Goal: Task Accomplishment & Management: Manage account settings

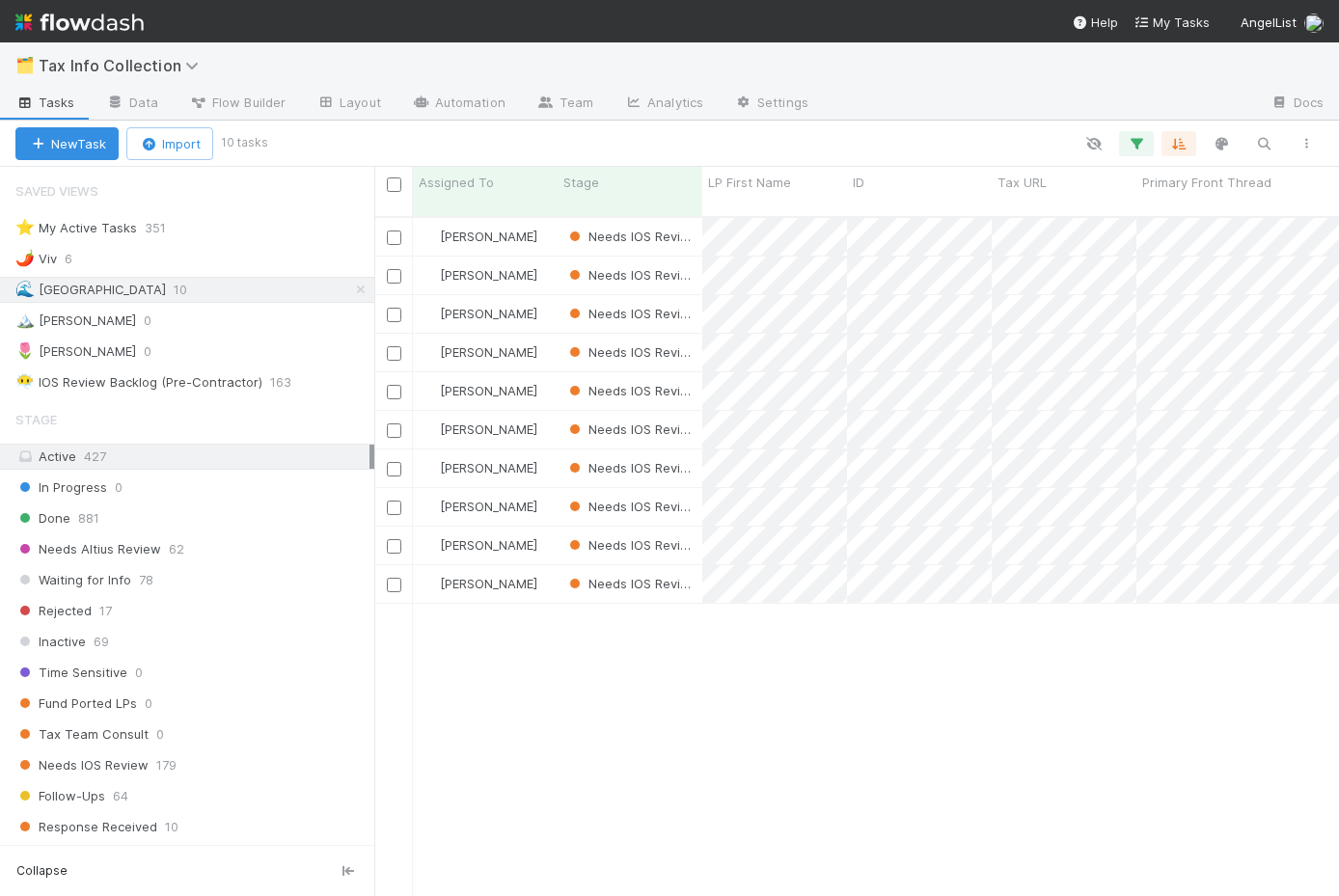
scroll to position [694, 965]
click at [442, 102] on link "Automation" at bounding box center [459, 103] width 124 height 31
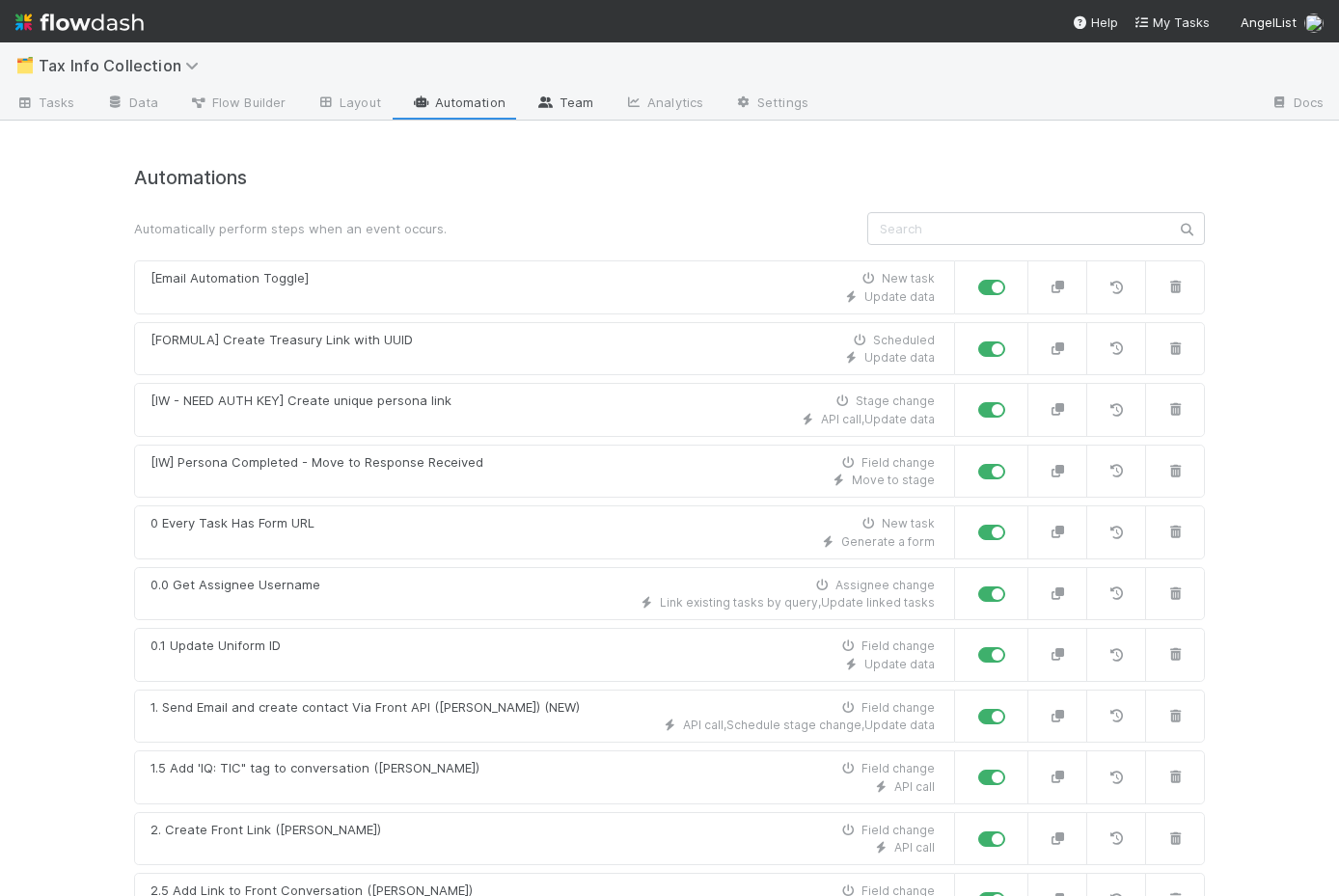
click at [565, 91] on link "Team" at bounding box center [565, 103] width 88 height 31
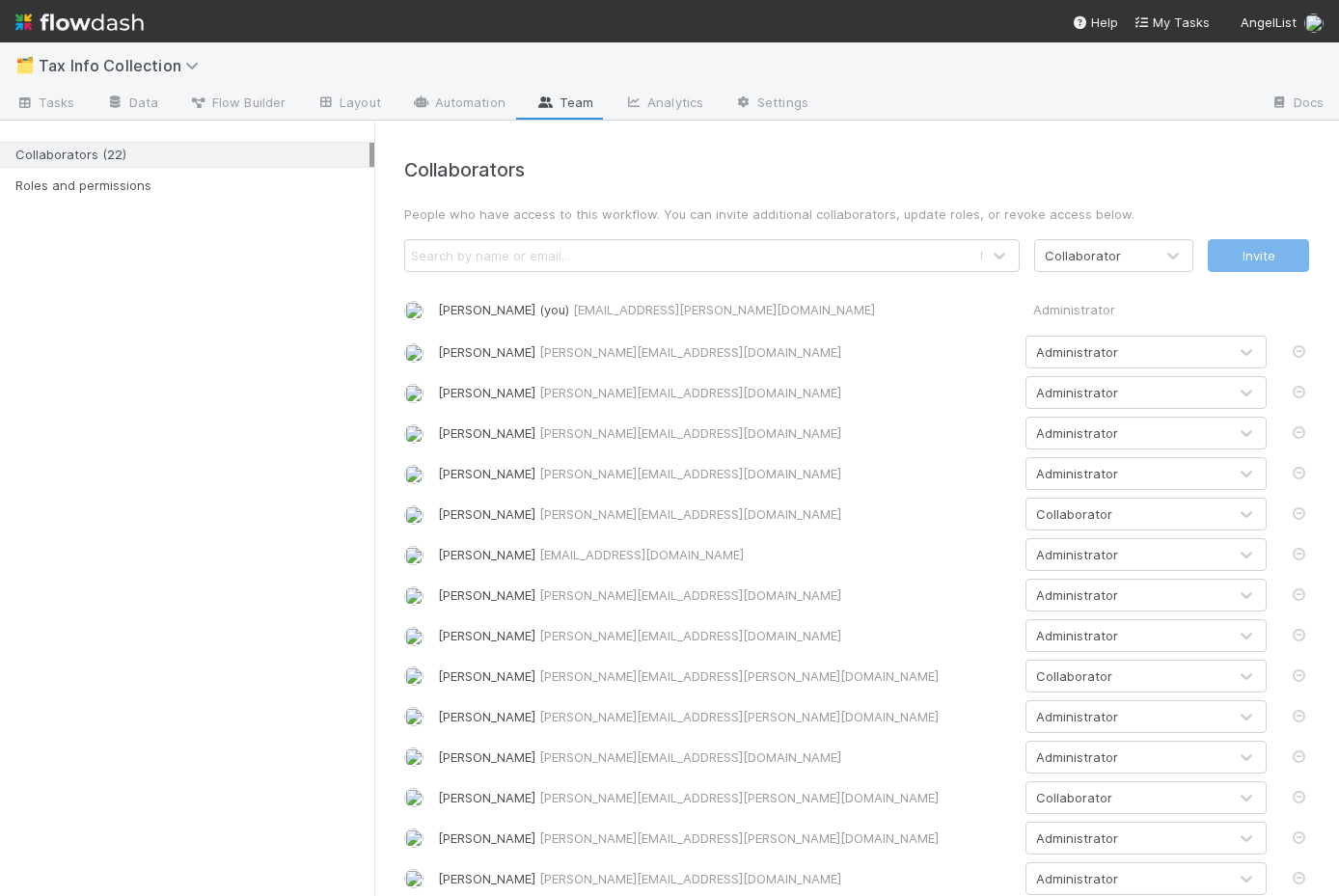
click at [465, 244] on div "Search by name or email..." at bounding box center [691, 255] width 574 height 31
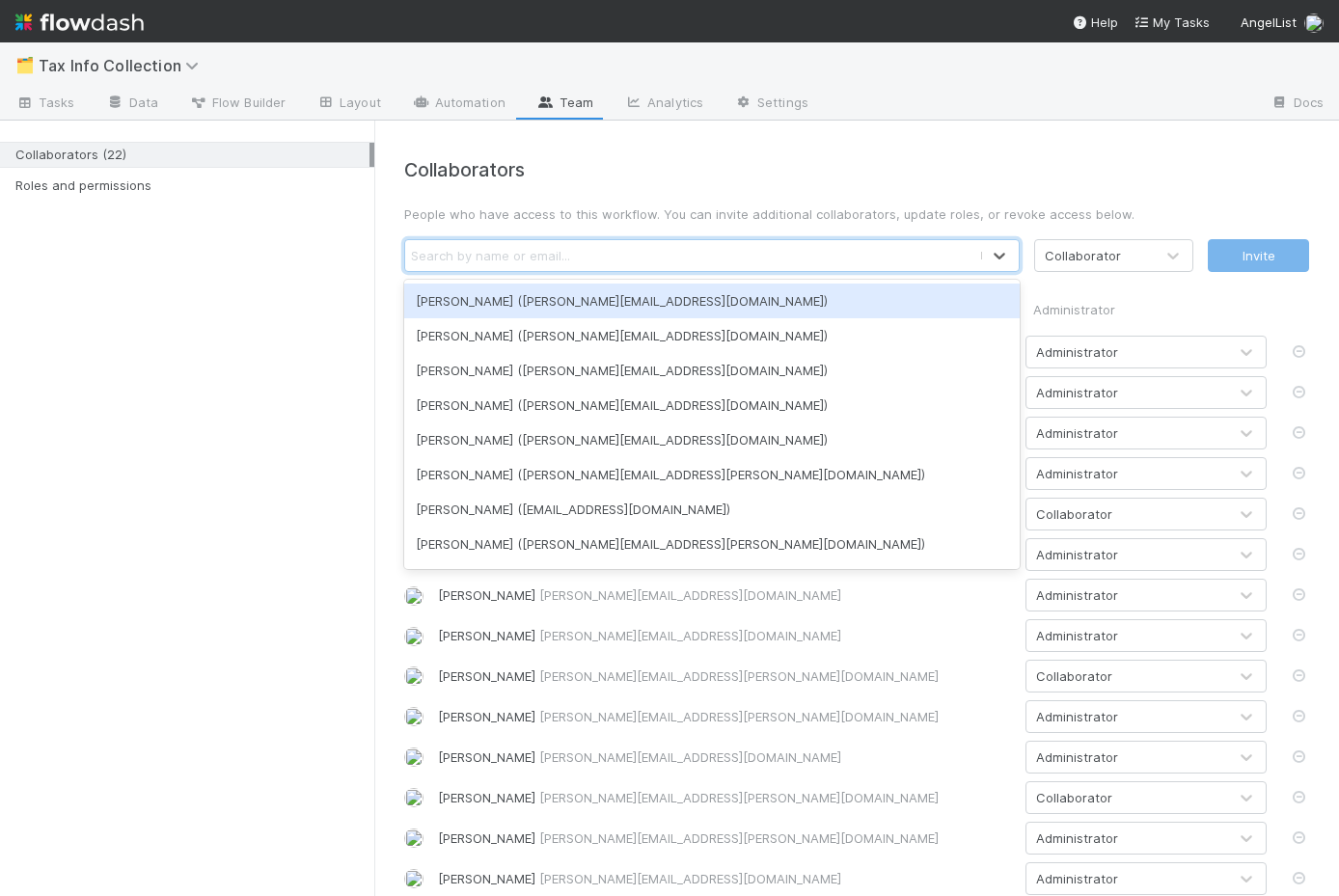
paste input "william.axalanvi@belltowerfunds.com"
type input "william.axalanvi@belltowerfunds.com"
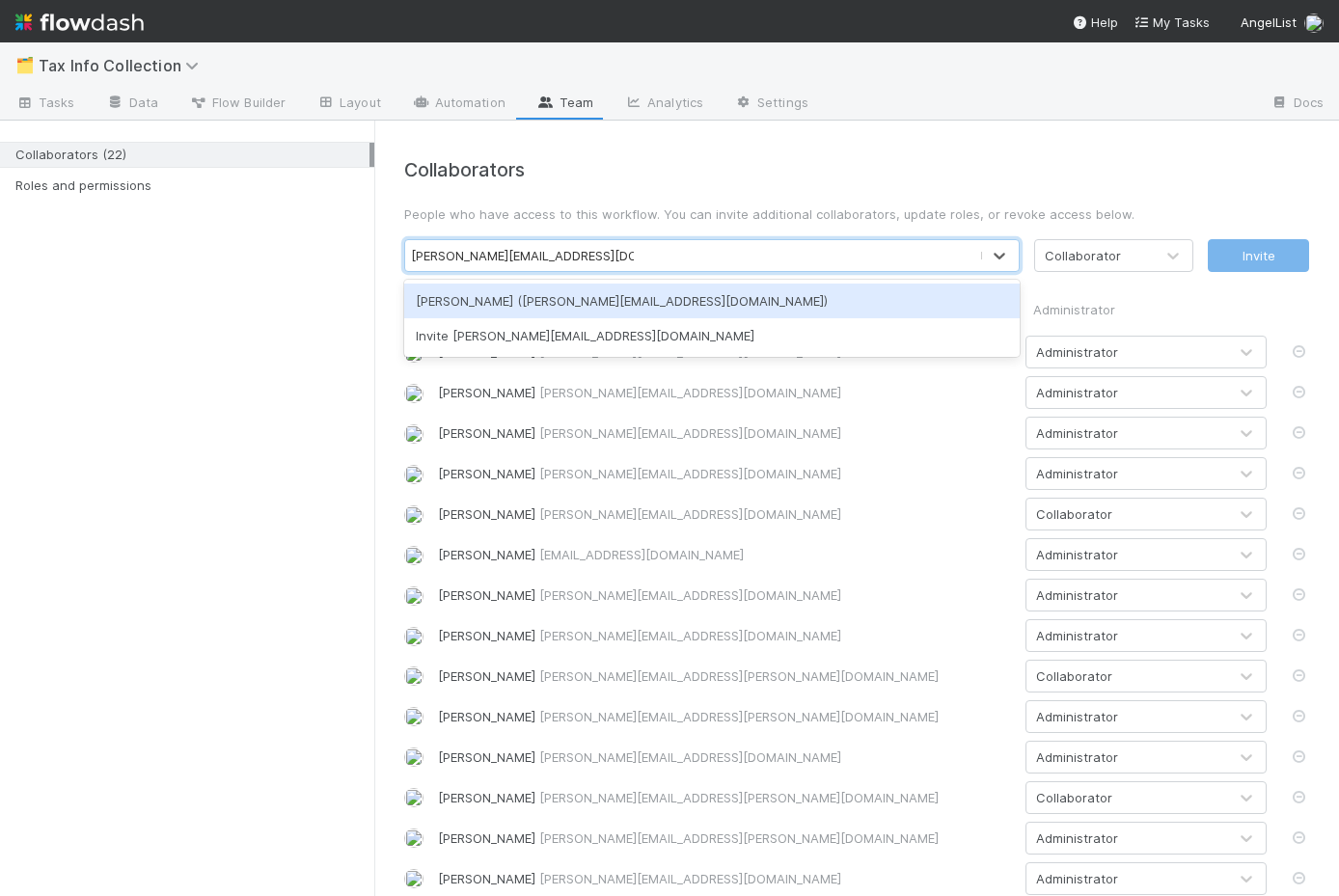
click at [531, 305] on div "William Axalan VI (william.axalanvi@belltowerfunds.com)" at bounding box center [711, 300] width 616 height 35
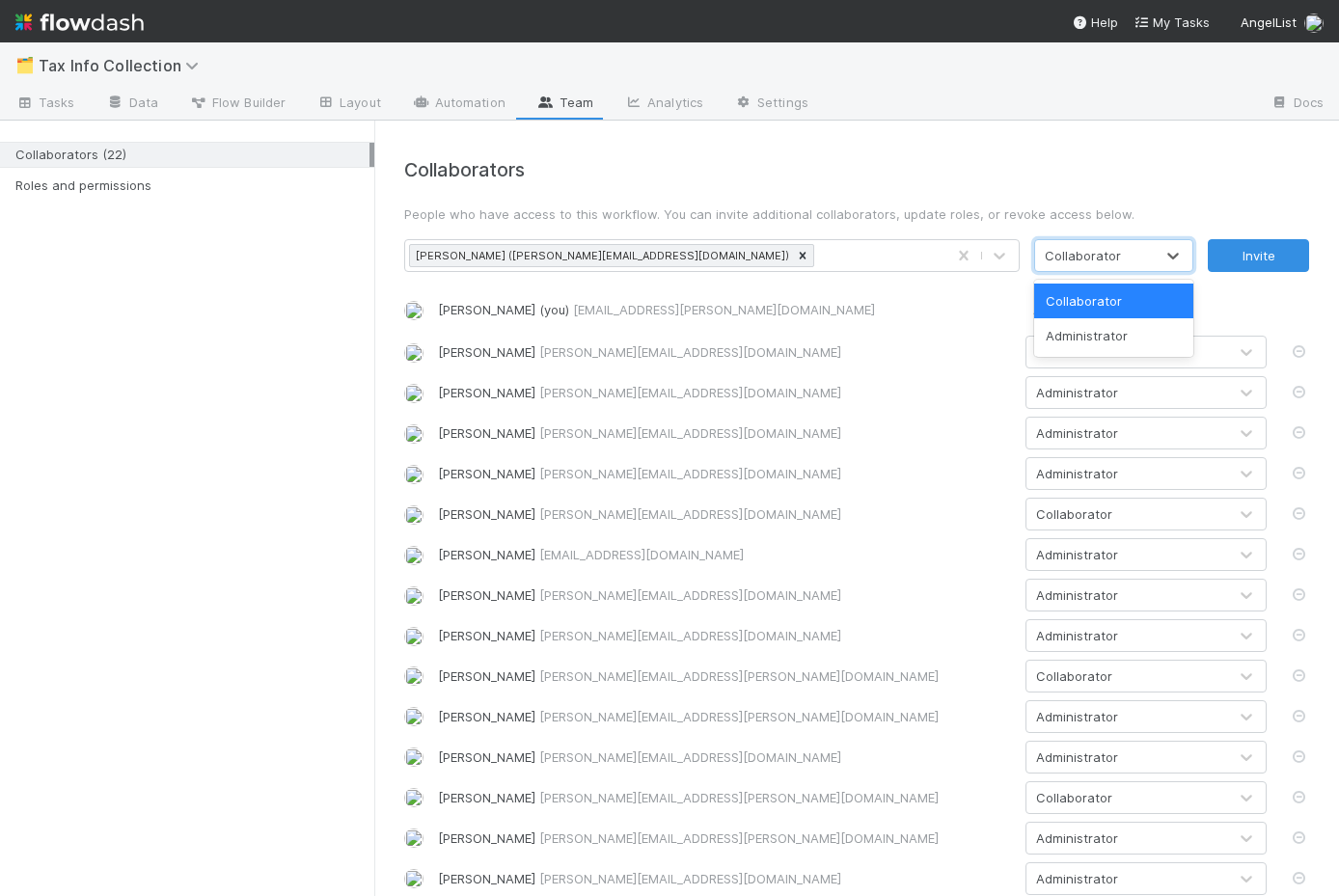
click at [1135, 251] on div "Collaborator" at bounding box center [1094, 255] width 118 height 31
click at [1093, 184] on div "Collaborators People who have access to this workflow. You can invite additiona…" at bounding box center [857, 668] width 934 height 1019
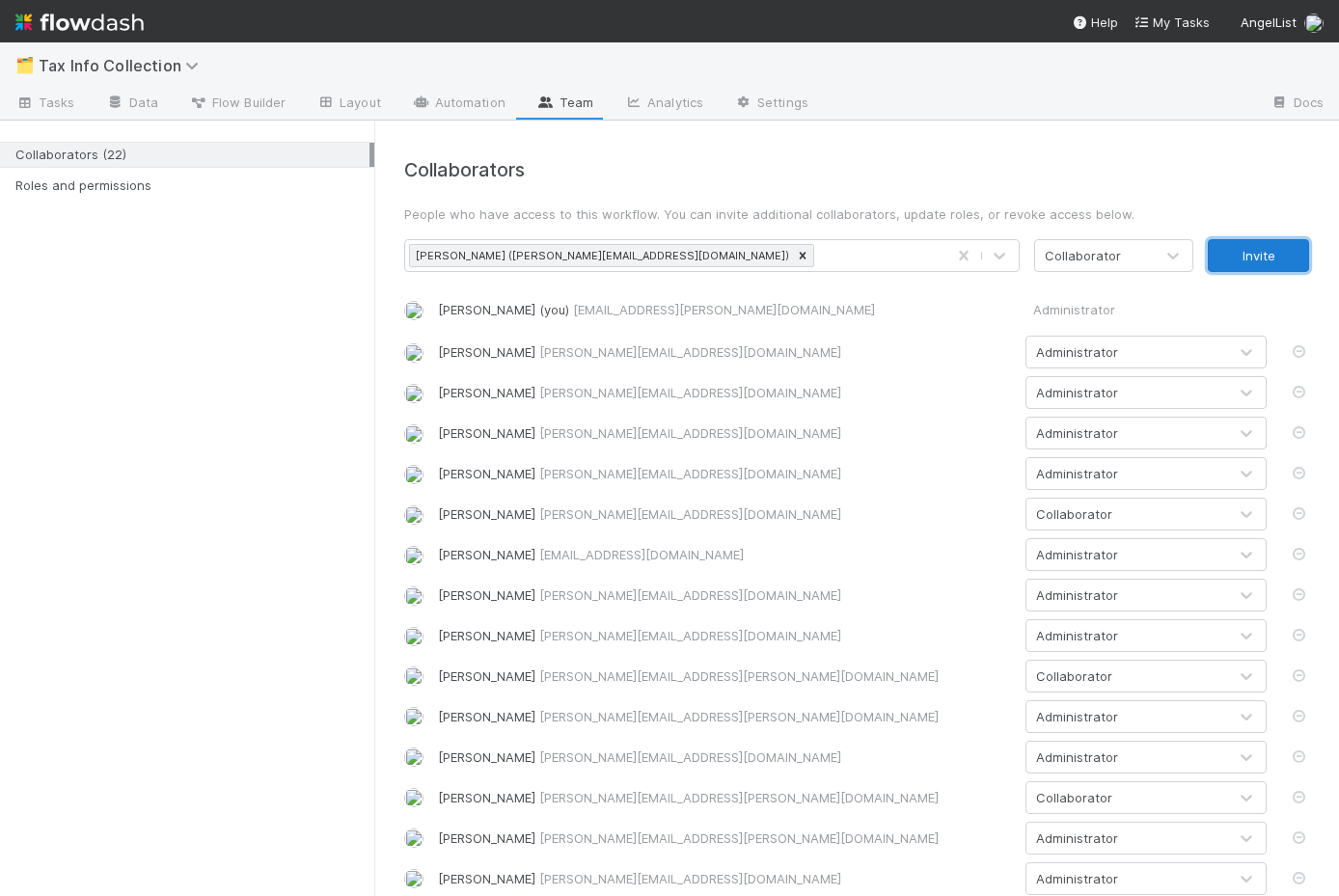
click at [1221, 244] on button "Invite" at bounding box center [1258, 256] width 101 height 33
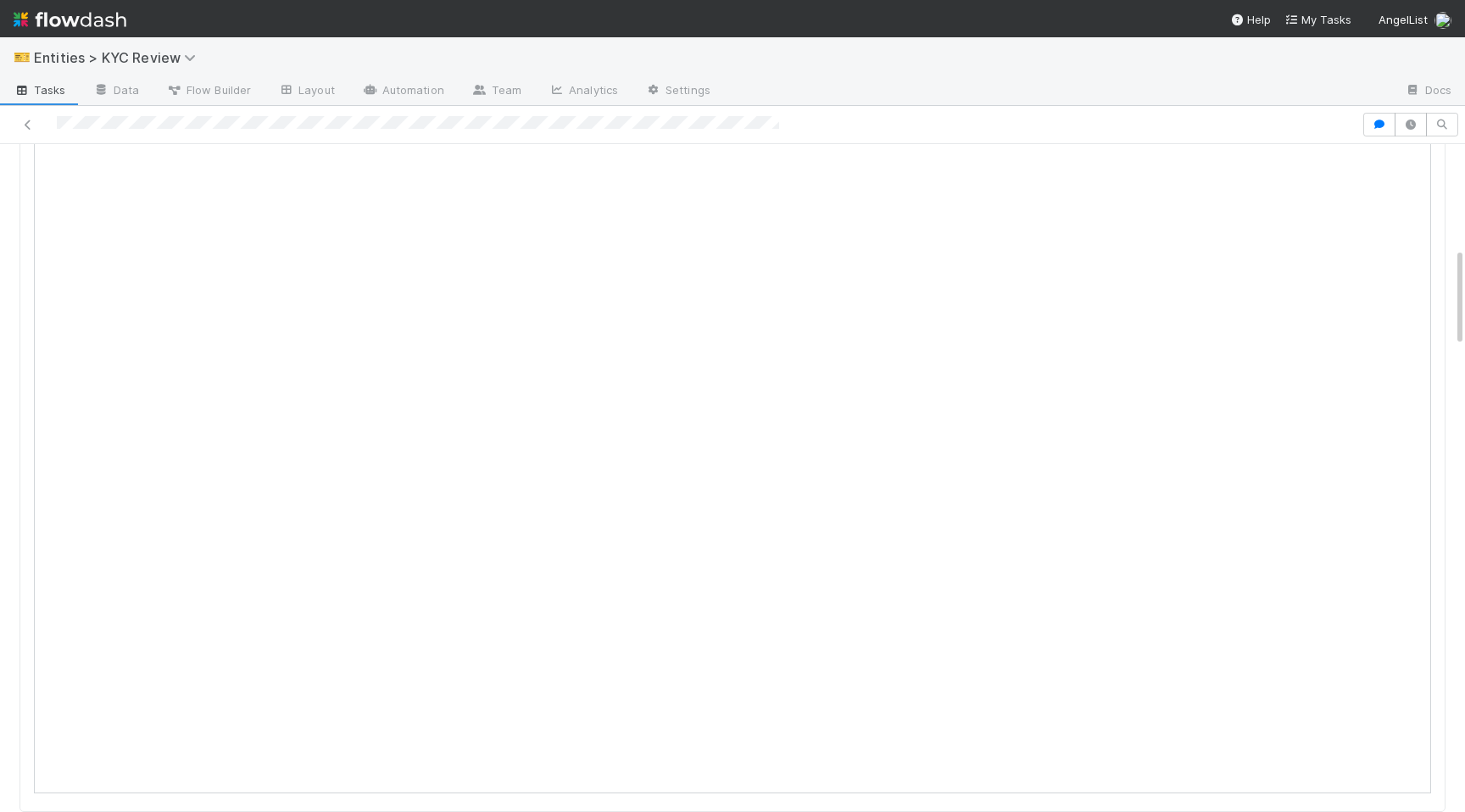
scroll to position [677, 0]
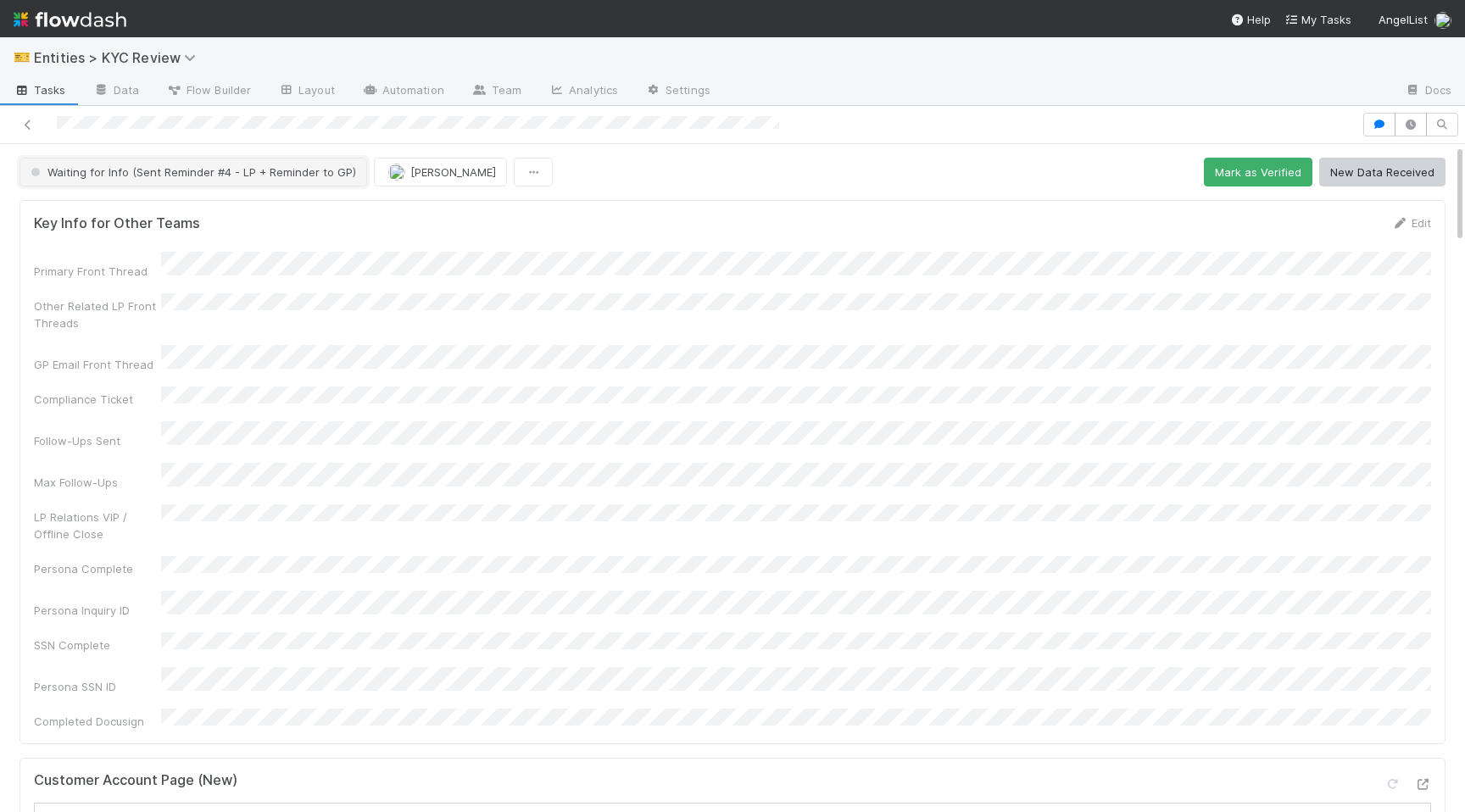
click at [184, 168] on span "Waiting for Info (Sent Reminder #4 - LP + Reminder to GP)" at bounding box center [191, 172] width 329 height 14
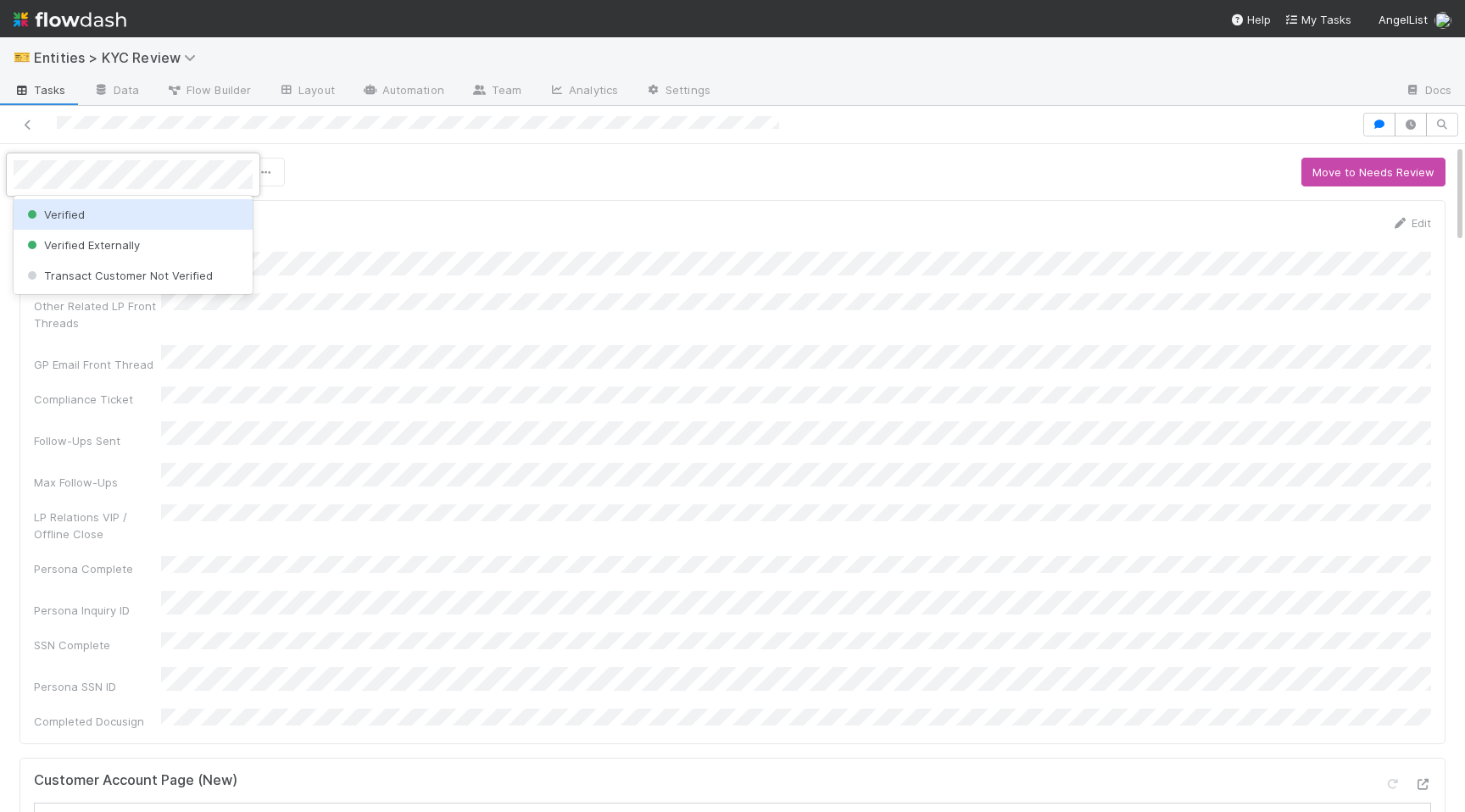
click at [161, 208] on div "Verified" at bounding box center [133, 214] width 239 height 31
click at [330, 510] on div at bounding box center [732, 406] width 1465 height 812
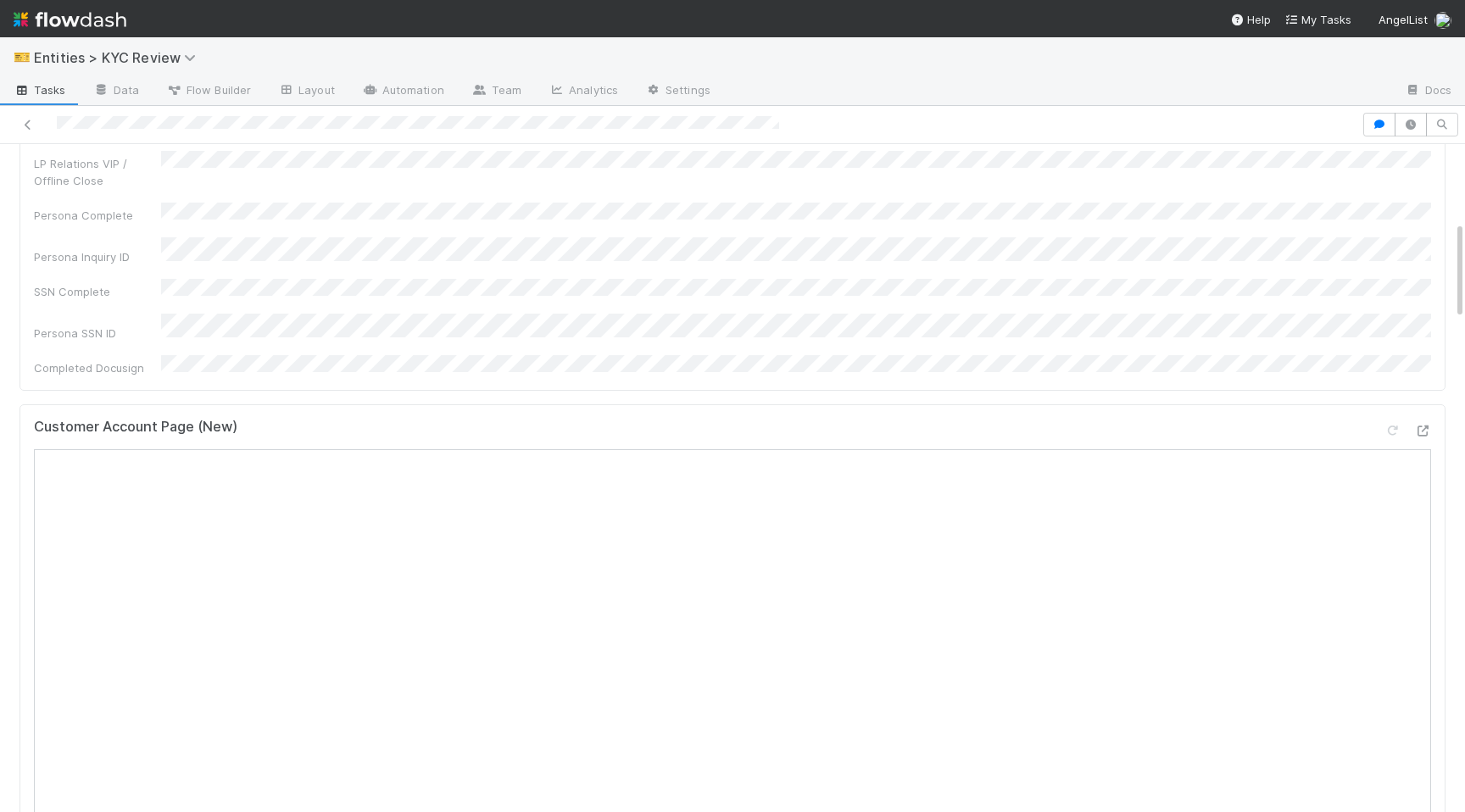
scroll to position [519, 0]
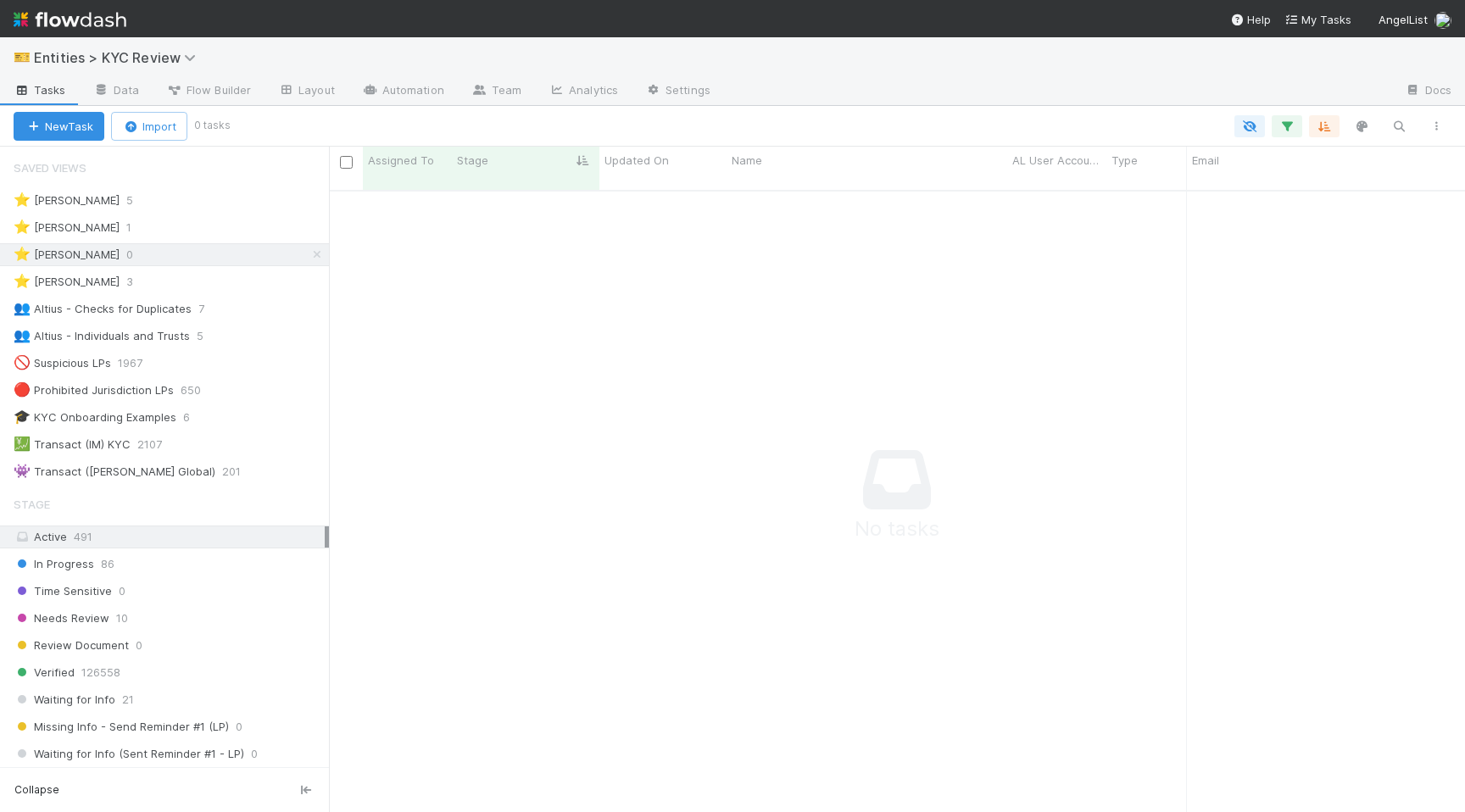
scroll to position [635, 1135]
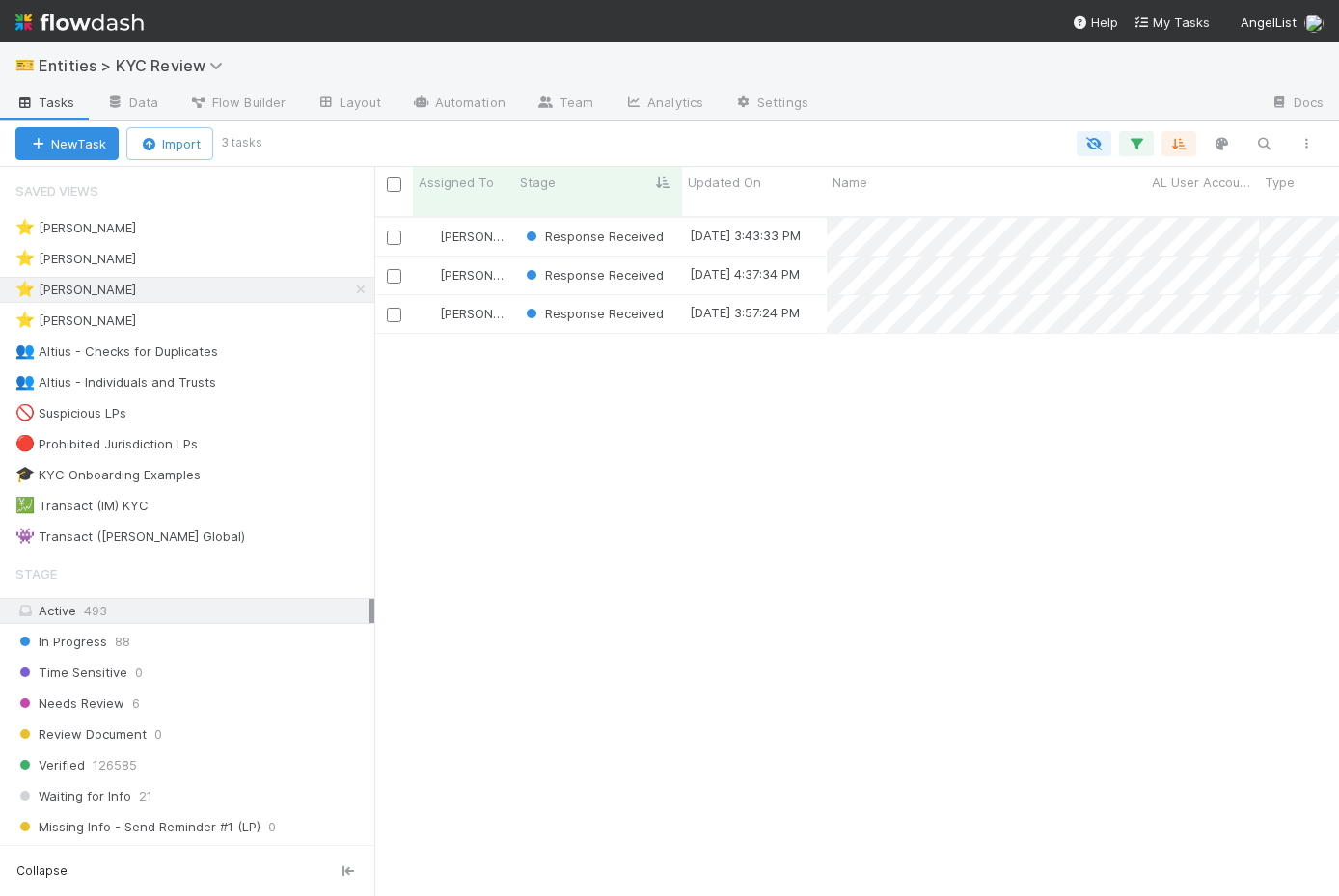
scroll to position [0, 1]
